Goal: Information Seeking & Learning: Learn about a topic

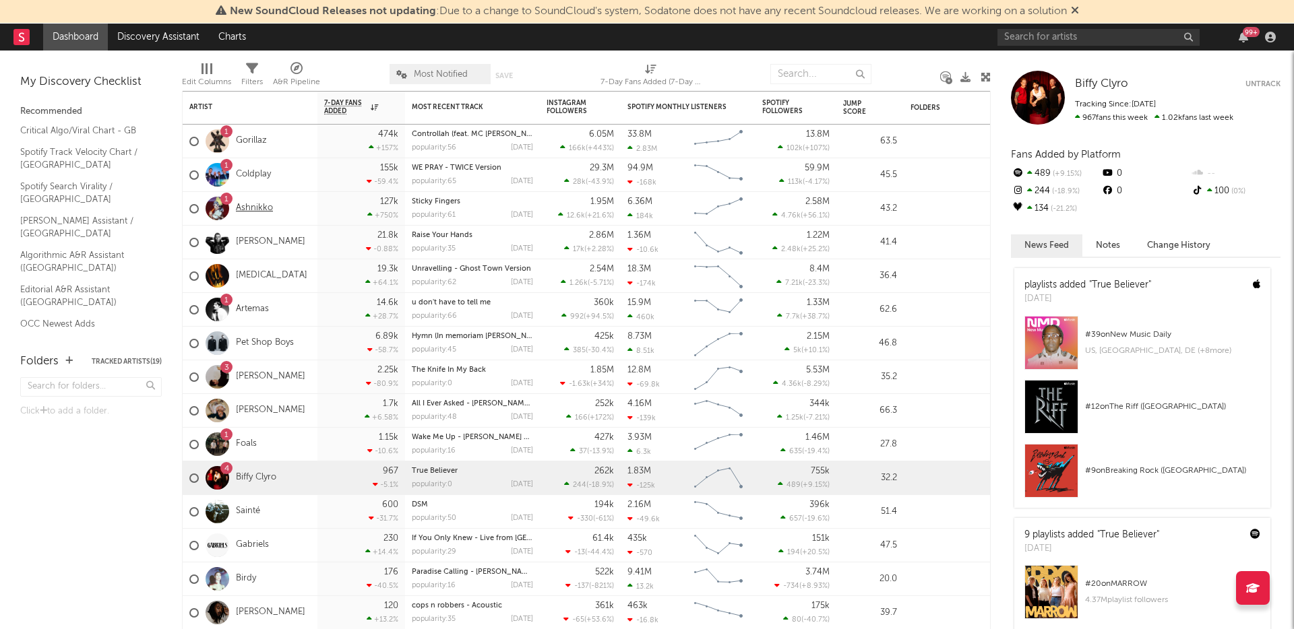
click at [256, 208] on link "Ashnikko" at bounding box center [254, 208] width 37 height 11
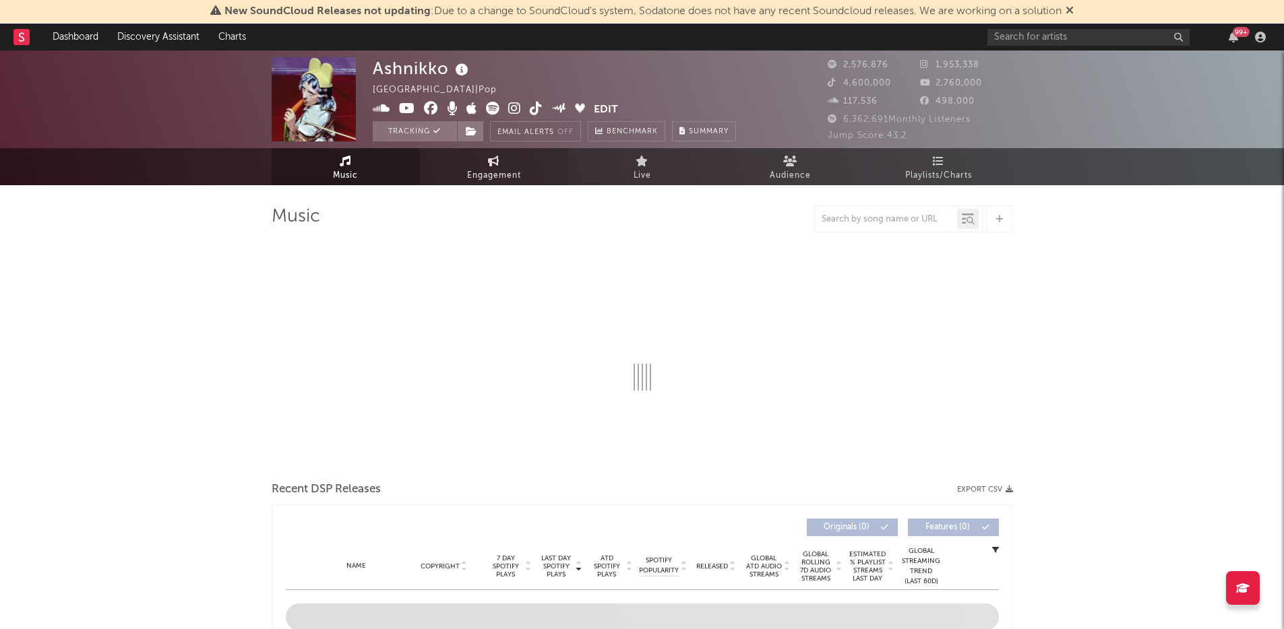
click at [484, 168] on span "Engagement" at bounding box center [494, 176] width 54 height 16
select select "1w"
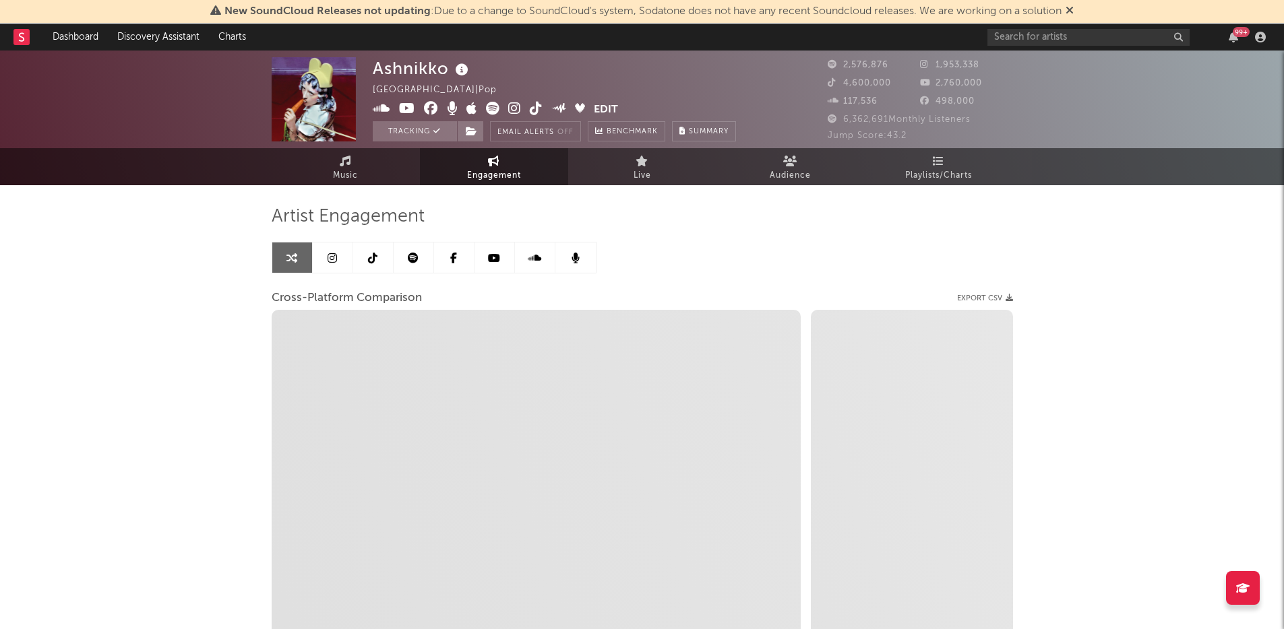
select select "1m"
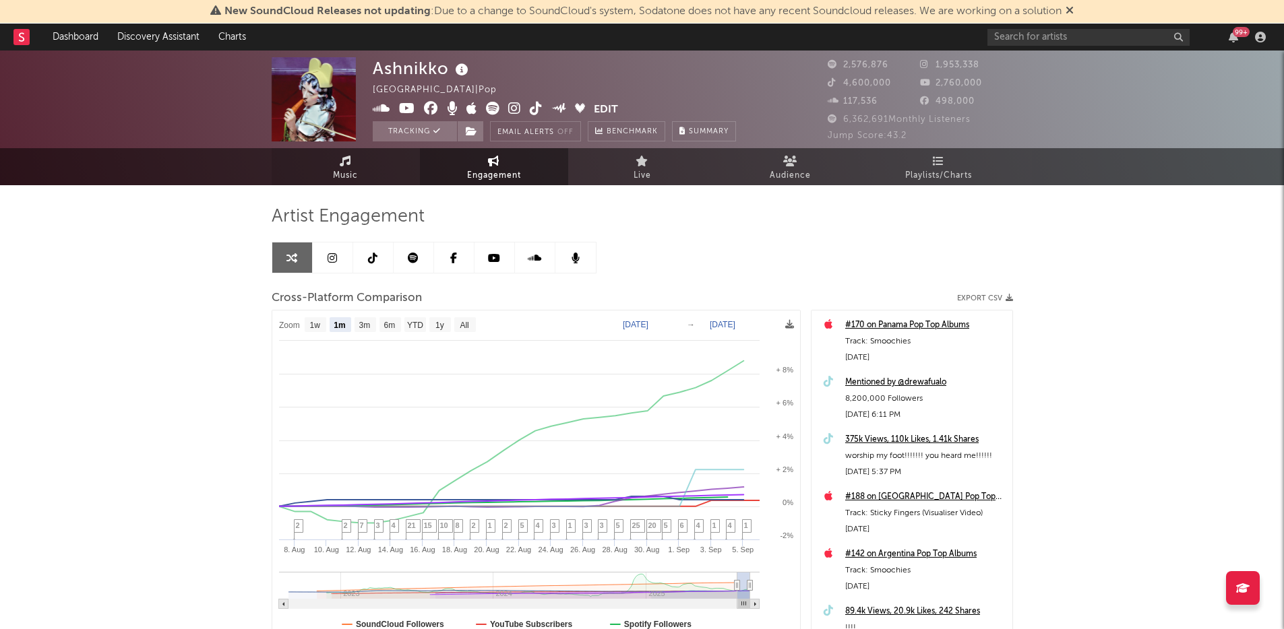
click at [371, 164] on link "Music" at bounding box center [346, 166] width 148 height 37
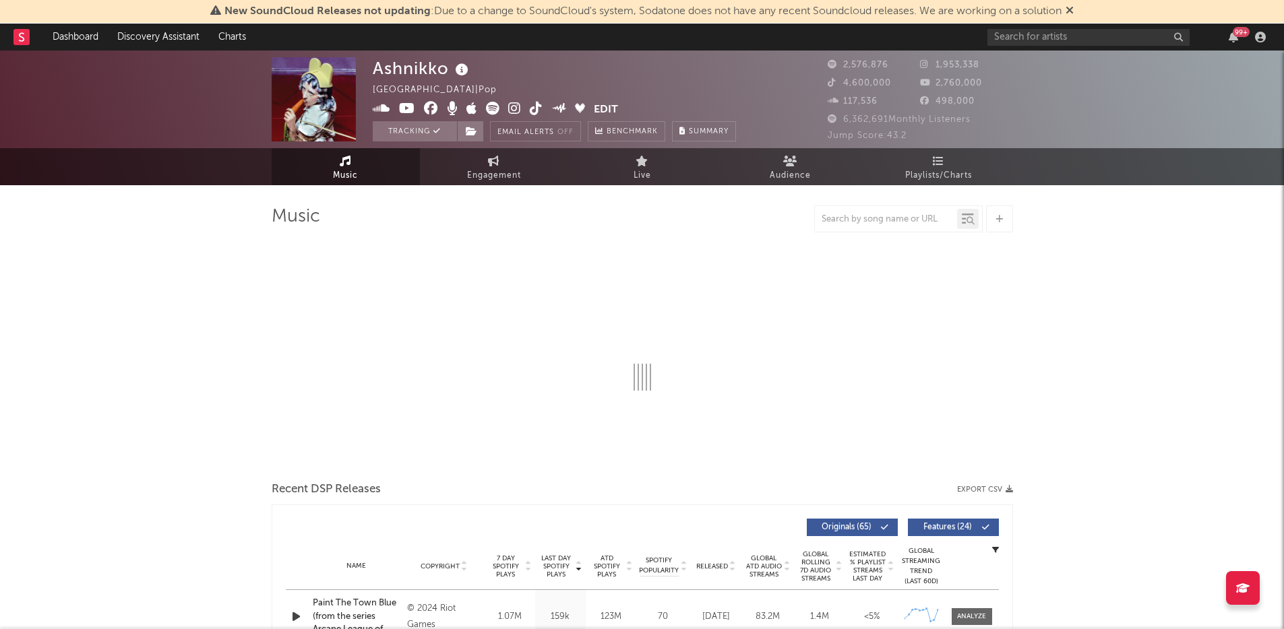
select select "6m"
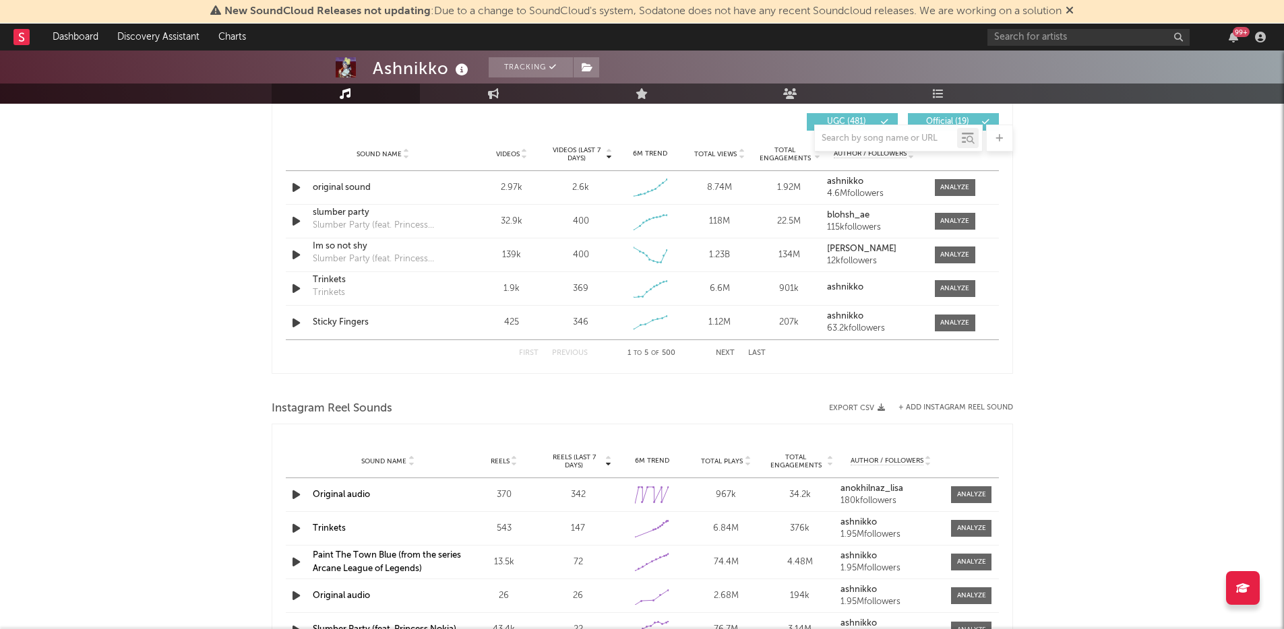
scroll to position [880, 0]
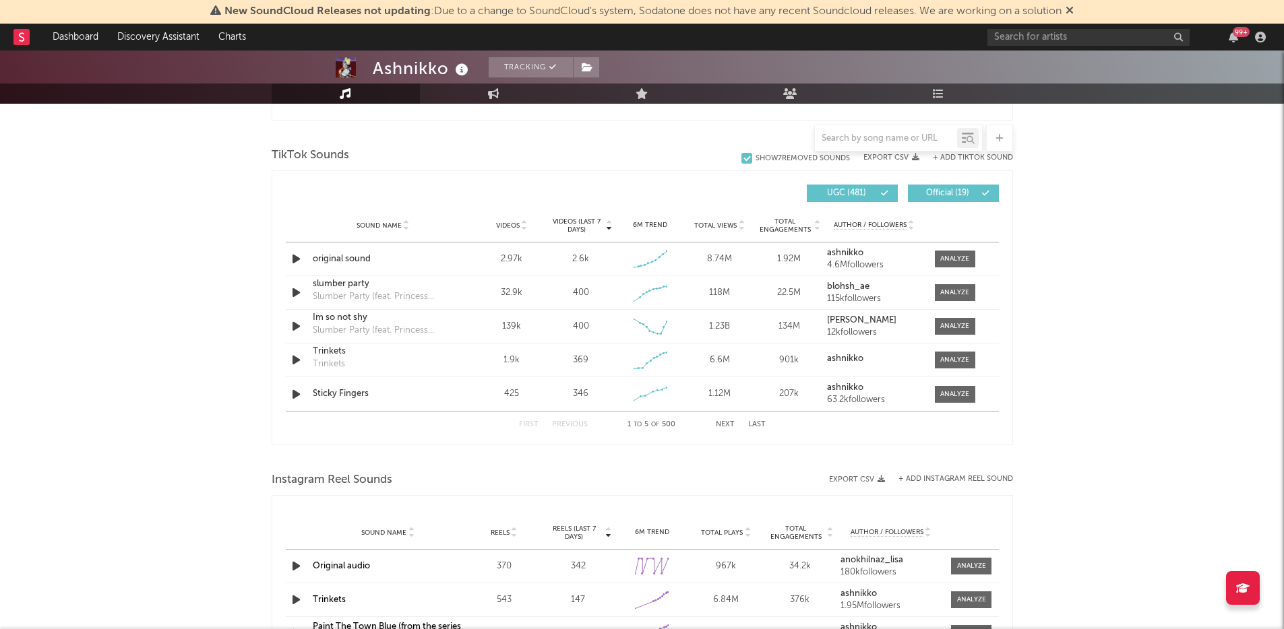
click at [604, 228] on div at bounding box center [608, 226] width 8 height 16
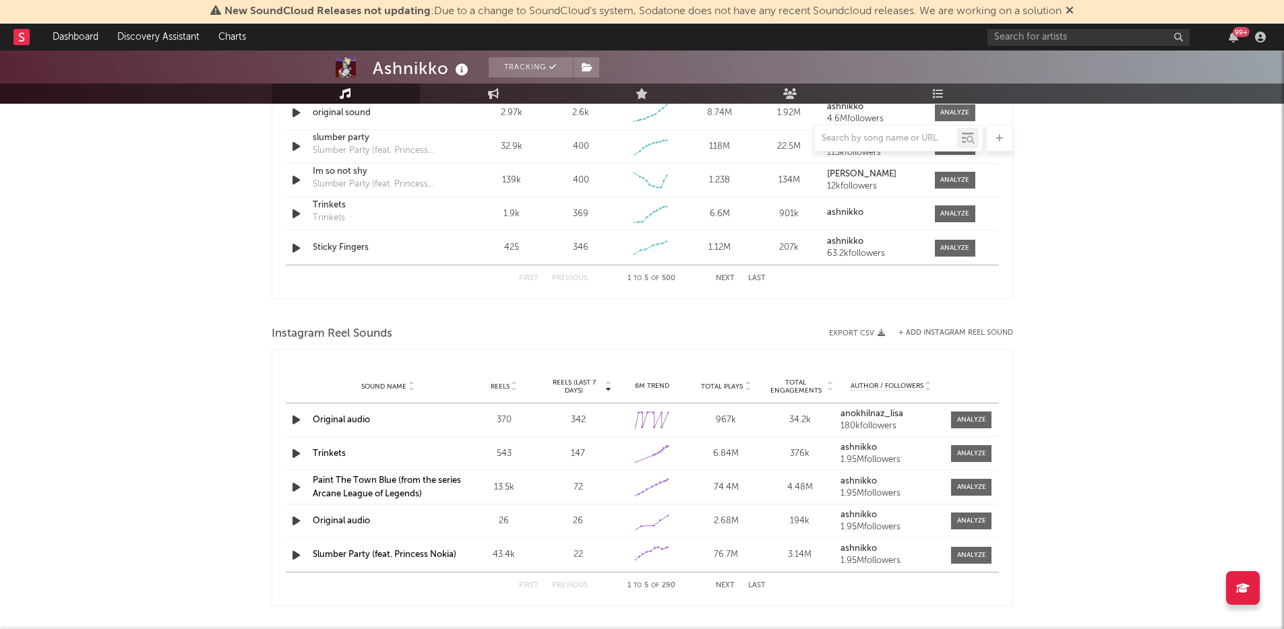
scroll to position [742, 0]
